Goal: Task Accomplishment & Management: Manage account settings

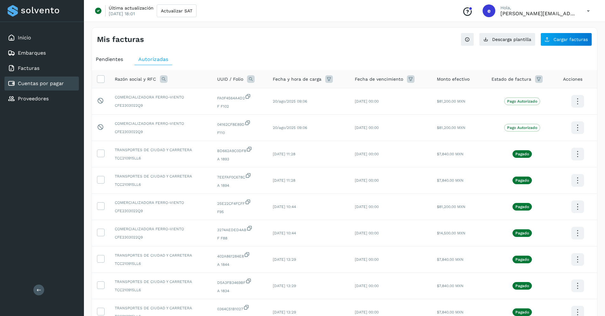
click at [38, 80] on div "Cuentas por pagar" at bounding box center [36, 84] width 56 height 8
click at [38, 73] on div "Facturas" at bounding box center [41, 68] width 74 height 14
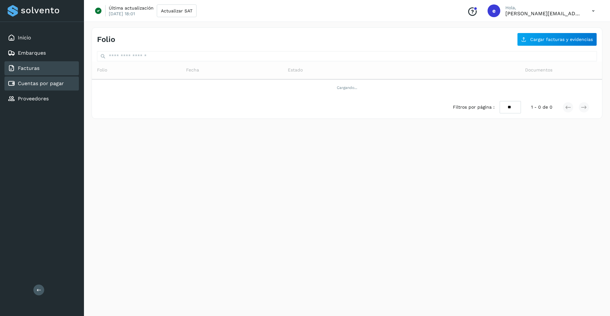
click at [39, 84] on link "Cuentas por pagar" at bounding box center [41, 83] width 46 height 6
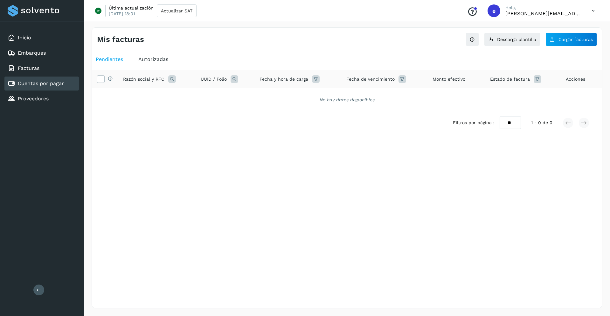
click at [156, 58] on span "Autorizadas" at bounding box center [153, 59] width 30 height 6
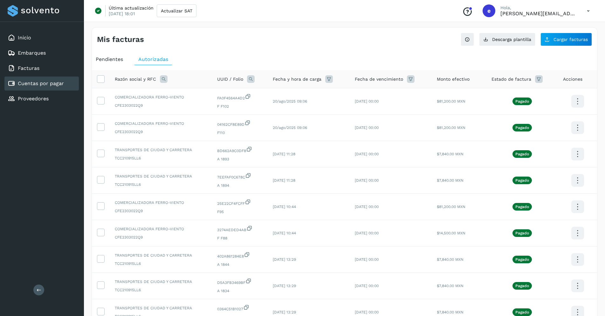
click at [557, 17] on div "Conoce nuestros beneficios e [PERSON_NAME], [PERSON_NAME][EMAIL_ADDRESS][DOMAIN…" at bounding box center [526, 10] width 138 height 15
click at [583, 11] on icon at bounding box center [588, 10] width 13 height 13
click at [546, 40] on div "Cerrar sesión" at bounding box center [557, 41] width 76 height 12
